Goal: Task Accomplishment & Management: Complete application form

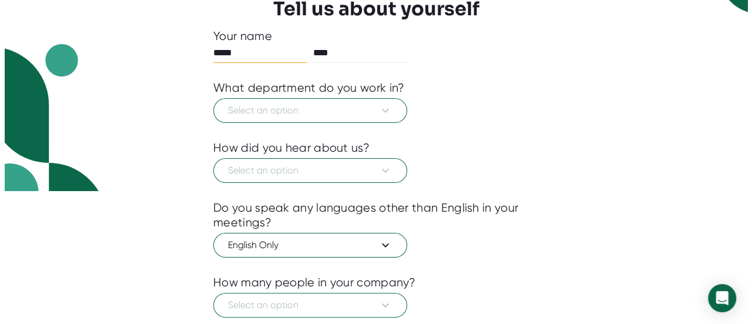
scroll to position [137, 0]
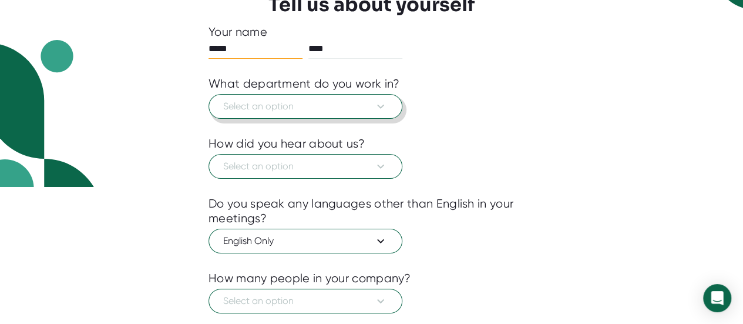
click at [263, 105] on span "Select an option" at bounding box center [305, 106] width 165 height 14
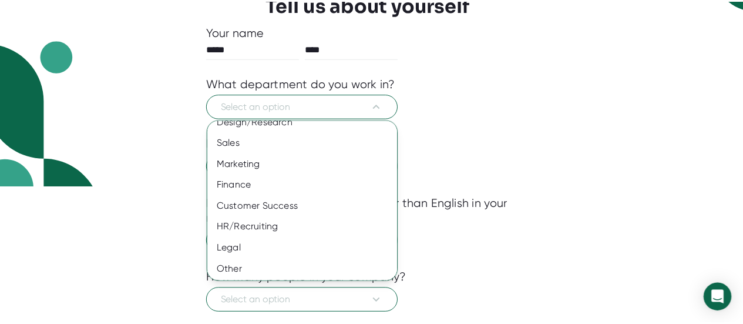
scroll to position [118, 0]
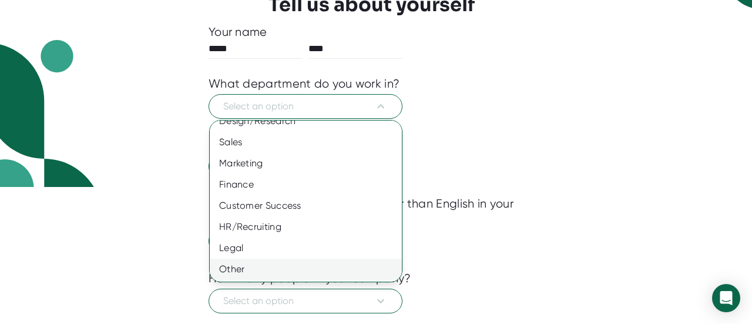
click at [265, 278] on div "Other" at bounding box center [310, 269] width 201 height 21
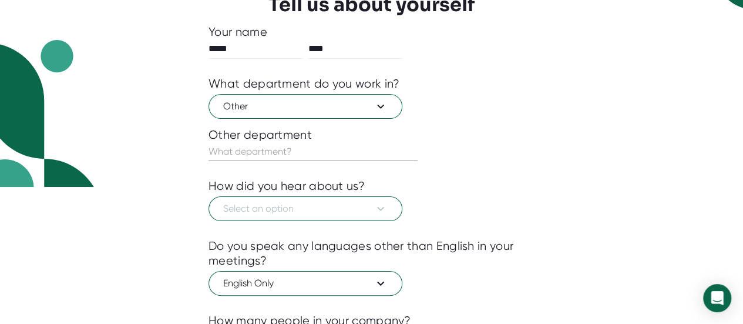
click at [249, 146] on input "text" at bounding box center [313, 151] width 209 height 19
click at [223, 150] on input "Education" at bounding box center [313, 151] width 209 height 19
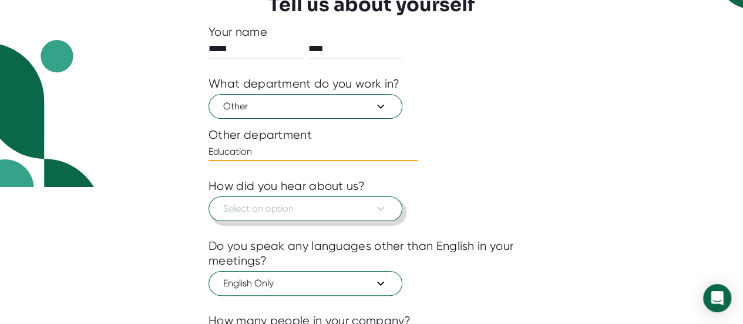
type input "Education"
click at [244, 211] on span "Select an option" at bounding box center [305, 209] width 165 height 14
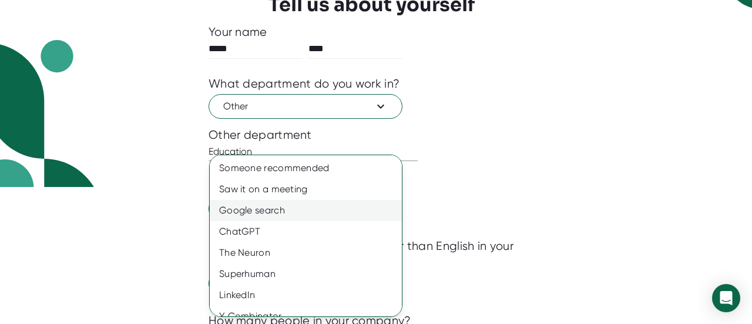
click at [257, 219] on div "Google search" at bounding box center [310, 210] width 201 height 21
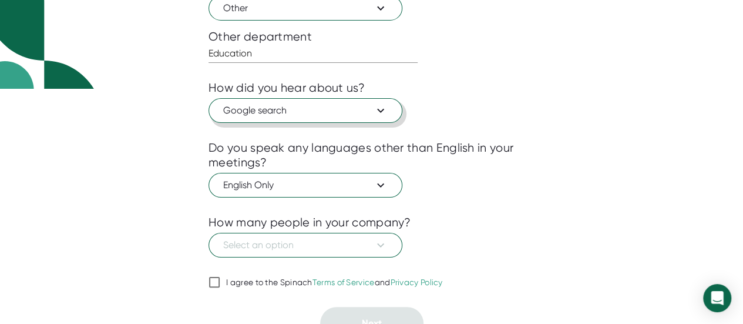
scroll to position [249, 0]
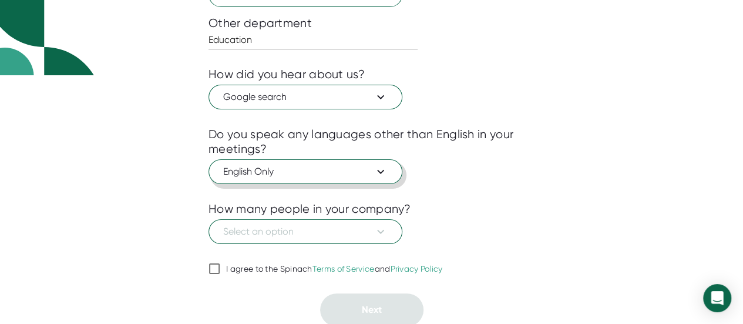
click at [327, 167] on span "English Only" at bounding box center [305, 172] width 165 height 14
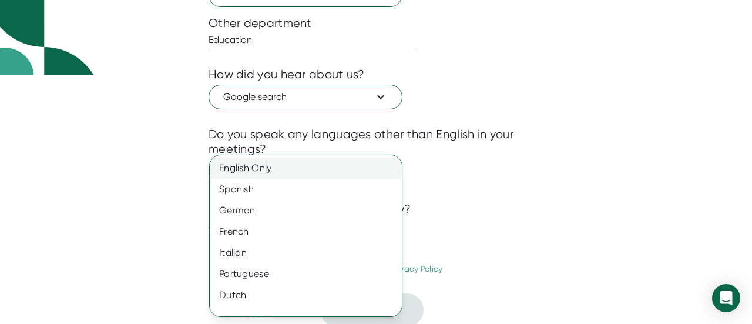
click at [257, 176] on div "English Only" at bounding box center [310, 167] width 201 height 21
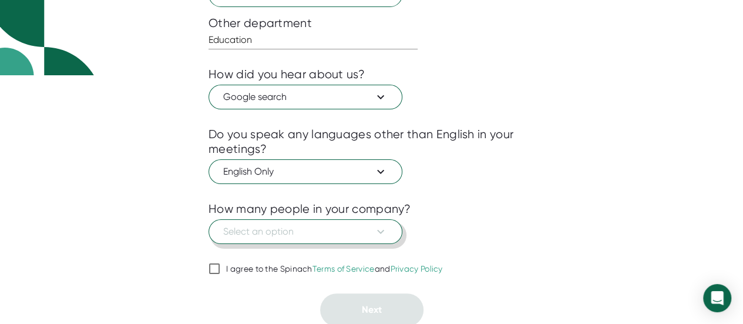
click at [287, 230] on span "Select an option" at bounding box center [305, 231] width 165 height 14
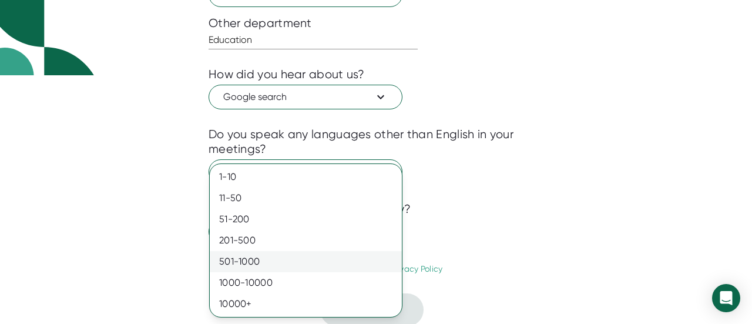
click at [267, 259] on div "501-1000" at bounding box center [306, 261] width 192 height 21
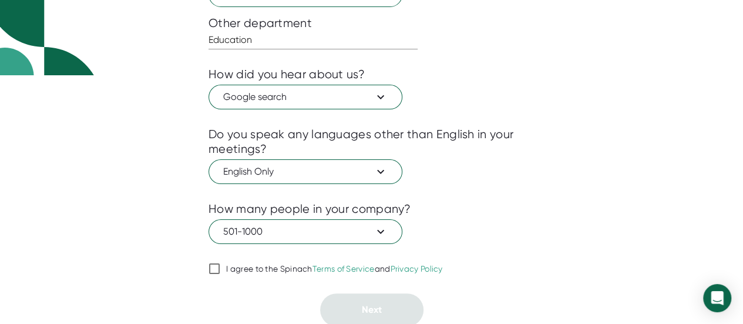
click at [212, 269] on input "I agree to the Spinach Terms of Service and Privacy Policy" at bounding box center [215, 268] width 12 height 14
checkbox input "true"
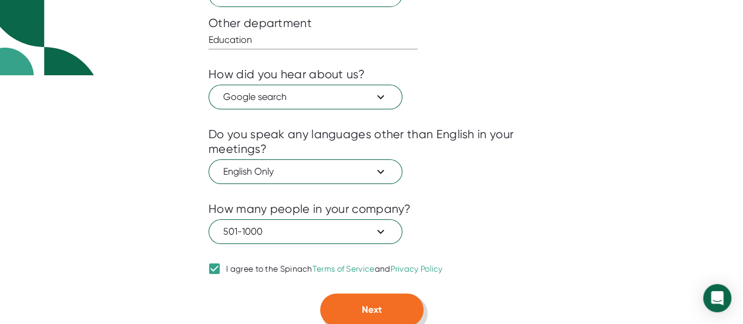
click at [384, 313] on button "Next" at bounding box center [371, 309] width 103 height 33
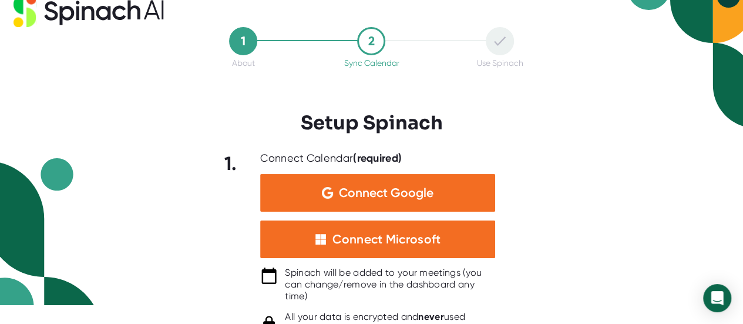
scroll to position [0, 0]
